Goal: Find contact information: Find contact information

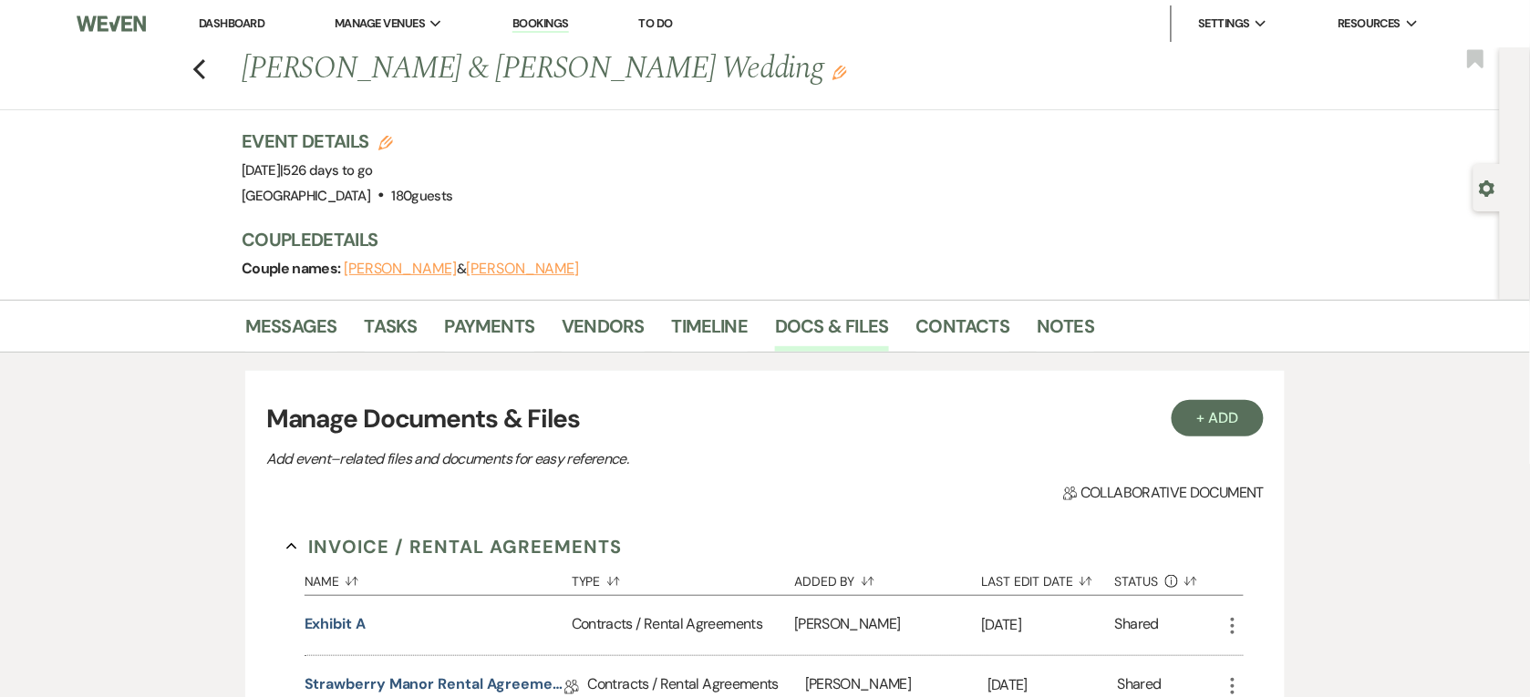
click at [228, 28] on link "Dashboard" at bounding box center [232, 22] width 66 height 15
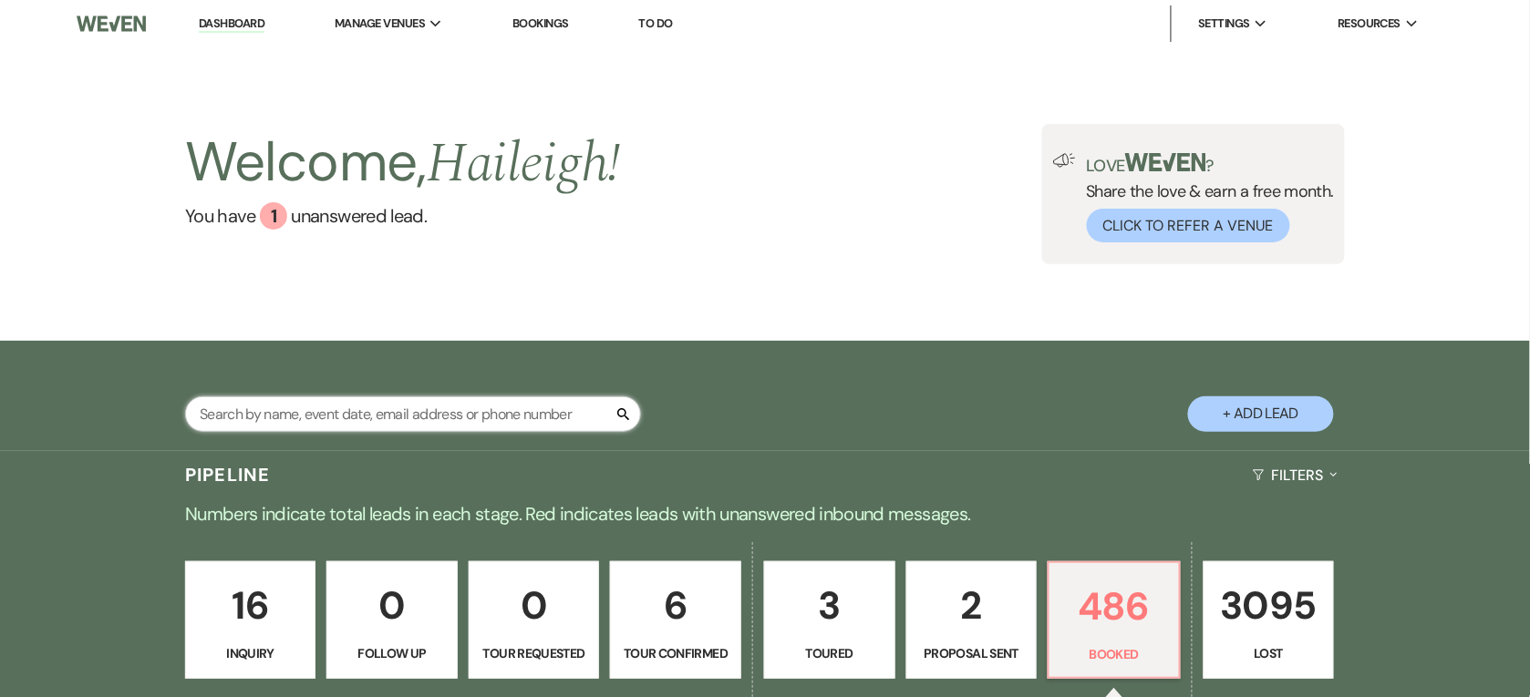
click at [305, 413] on input "text" at bounding box center [413, 415] width 456 height 36
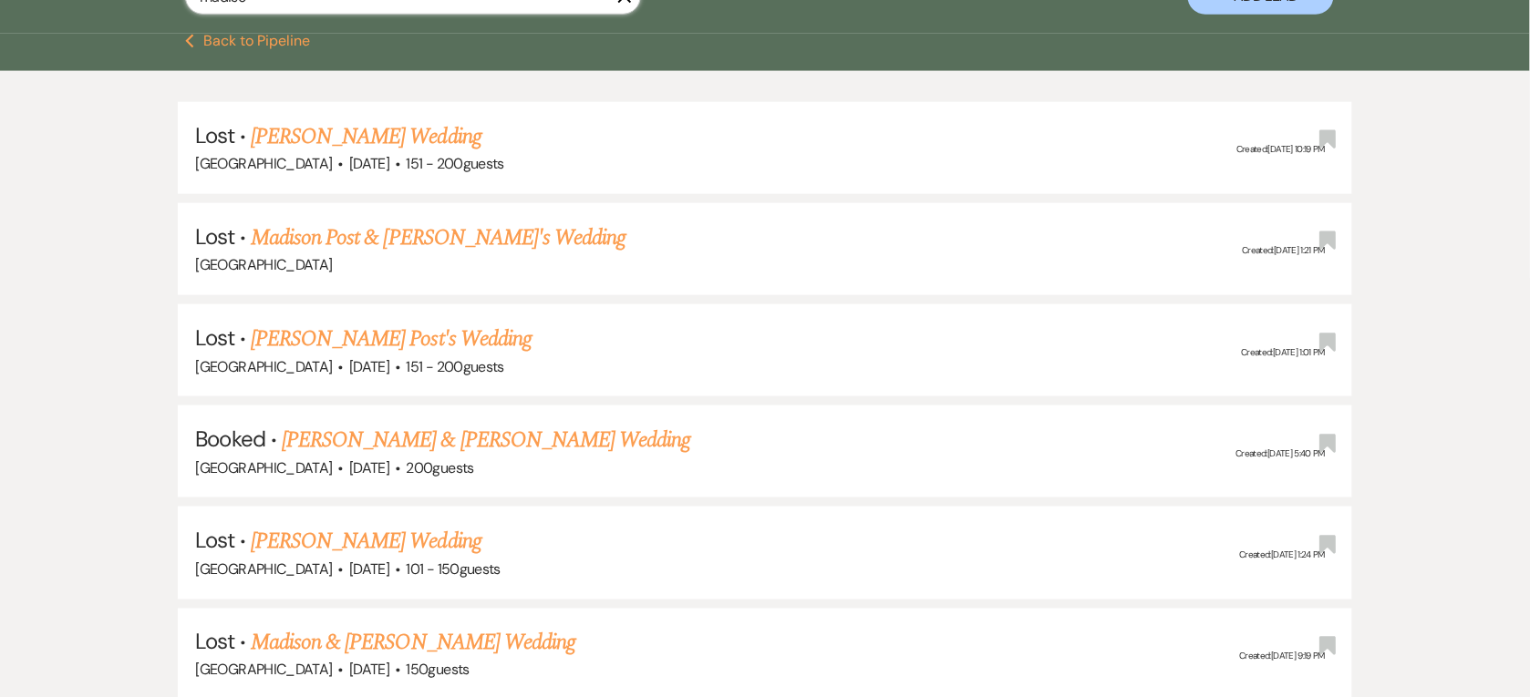
scroll to position [421, 0]
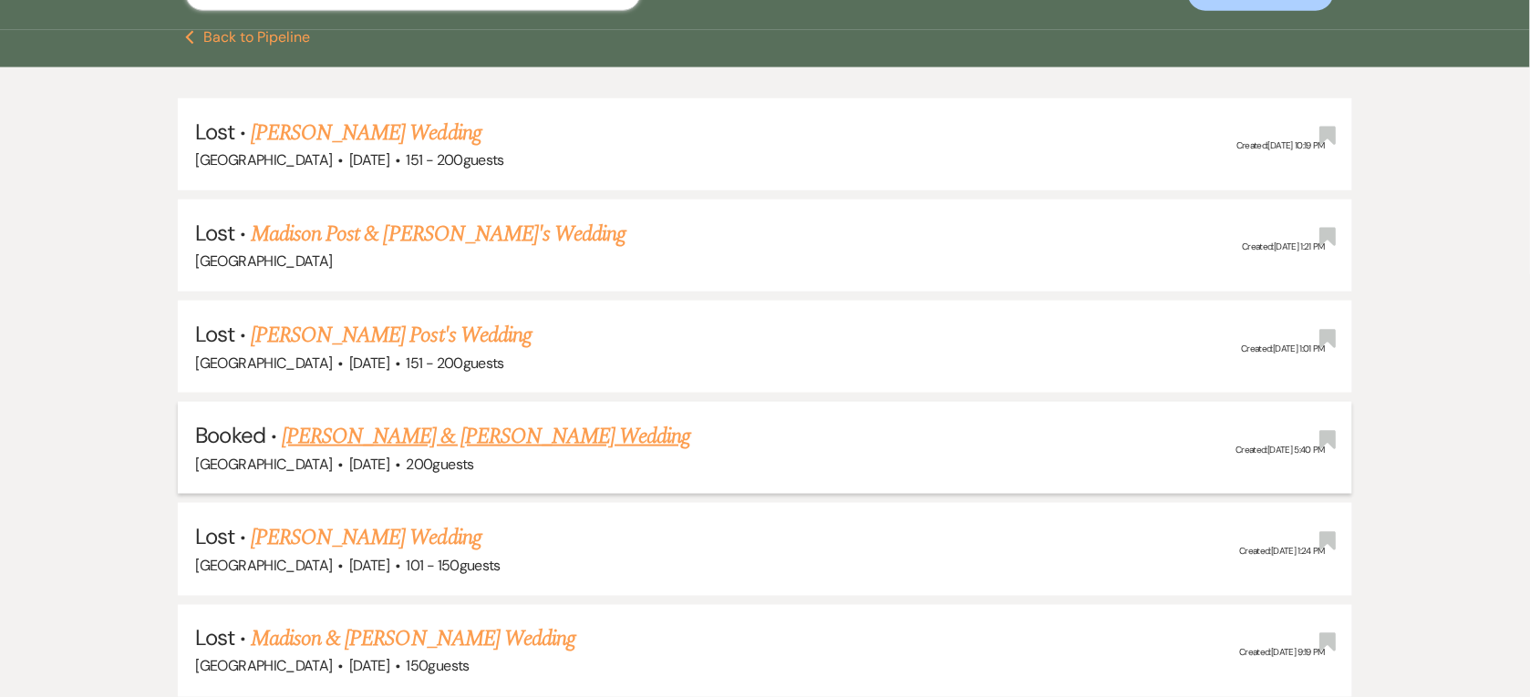
type input "madiso"
click at [634, 442] on link "[PERSON_NAME] & [PERSON_NAME] Wedding" at bounding box center [486, 436] width 408 height 33
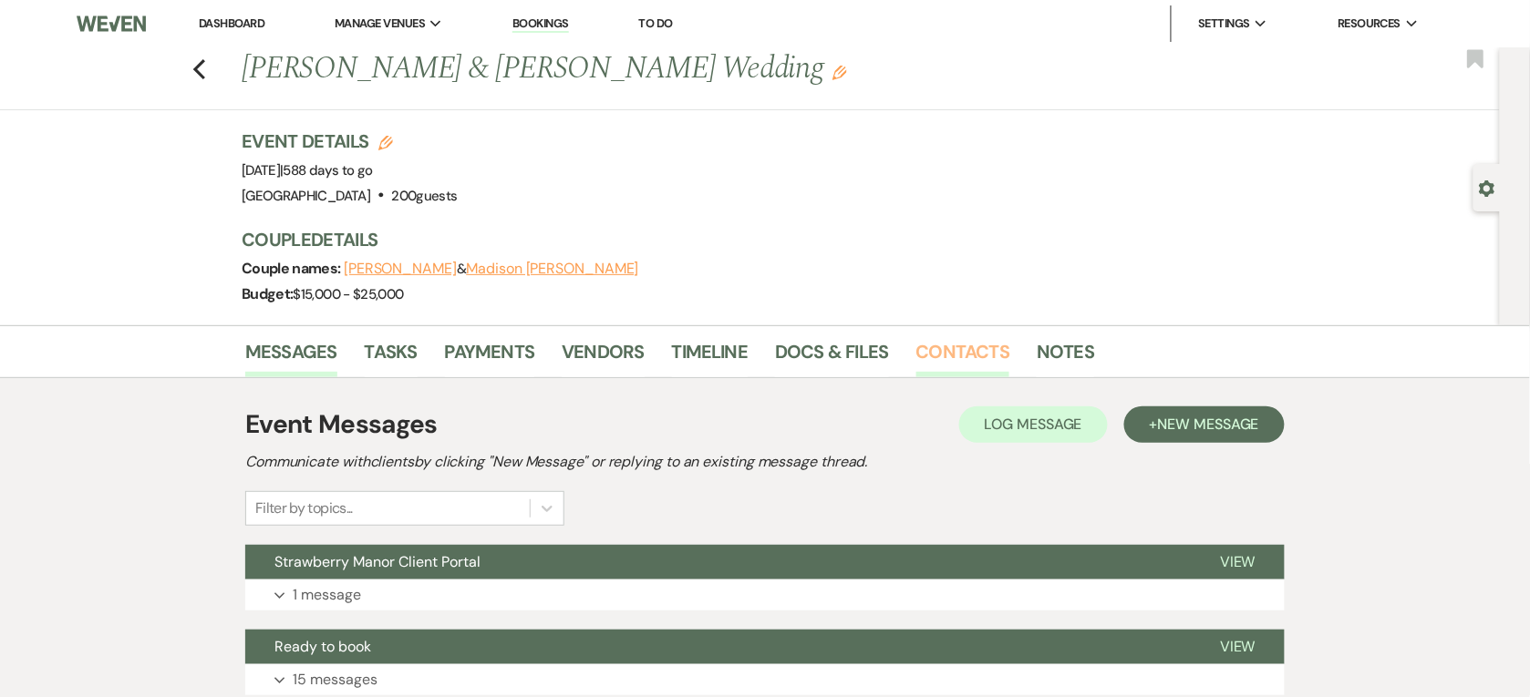
click at [958, 337] on link "Contacts" at bounding box center [963, 357] width 94 height 40
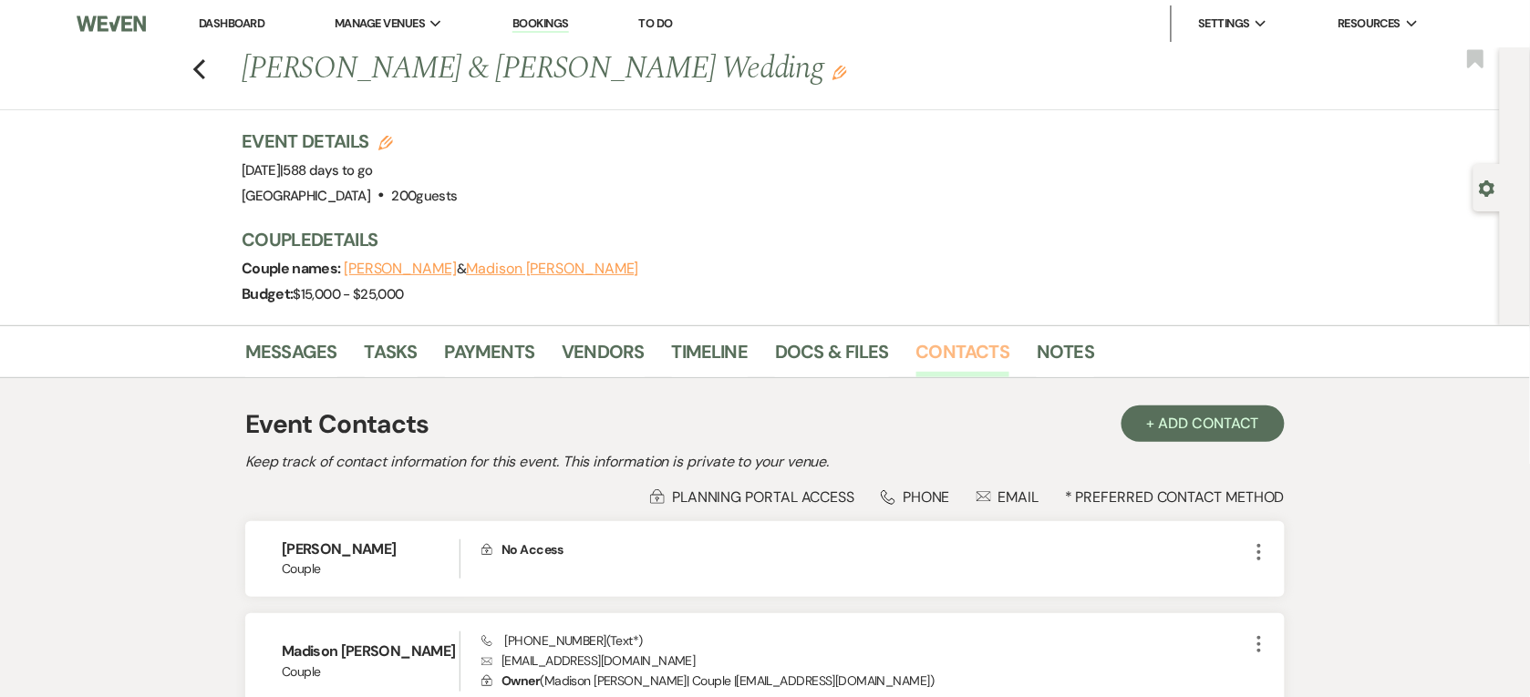
scroll to position [173, 0]
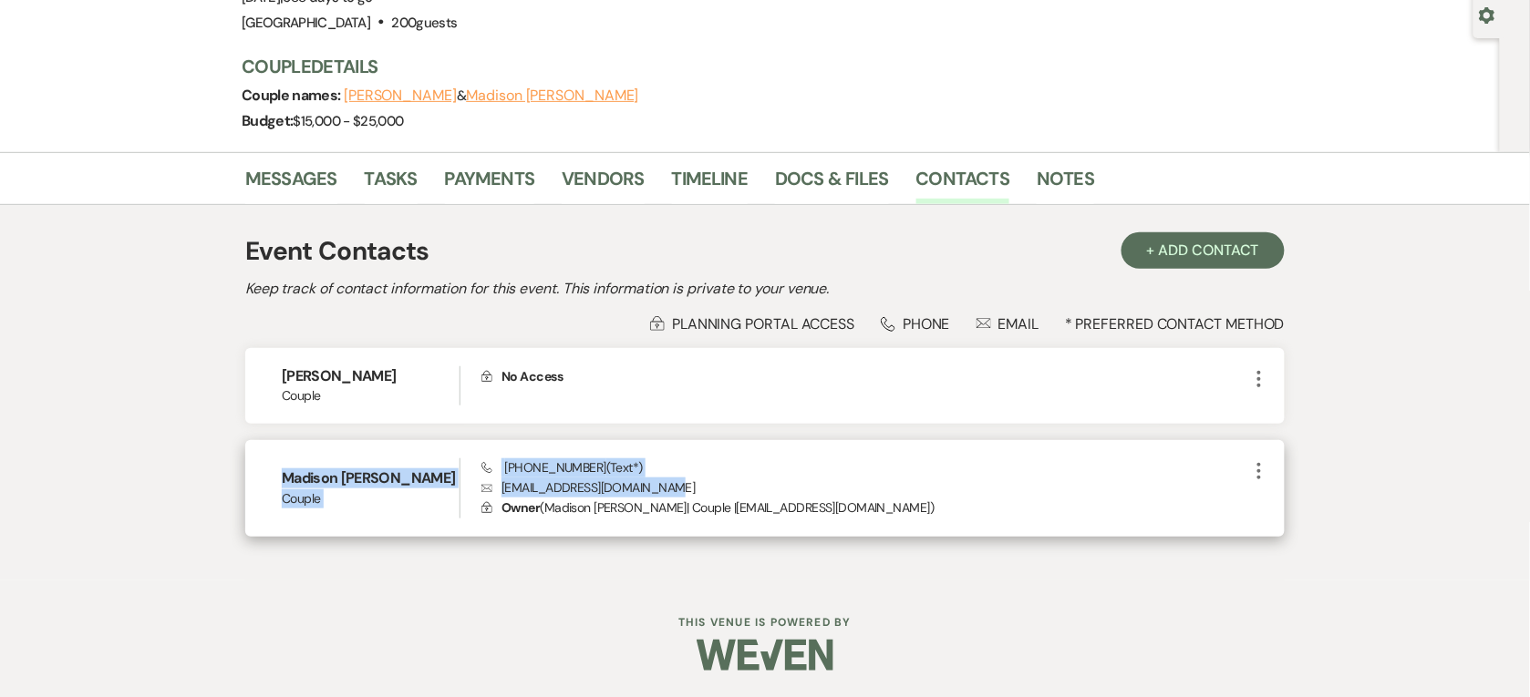
drag, startPoint x: 689, startPoint y: 486, endPoint x: 274, endPoint y: 477, distance: 414.8
click at [274, 477] on div "[GEOGRAPHIC_DATA][PERSON_NAME] Phone [PHONE_NUMBER] (Text*) Envelope [EMAIL_ADD…" at bounding box center [764, 488] width 1039 height 97
copy div "[GEOGRAPHIC_DATA][PERSON_NAME] Phone [PHONE_NUMBER] (Text*) Envelope [EMAIL_ADD…"
